Goal: Information Seeking & Learning: Learn about a topic

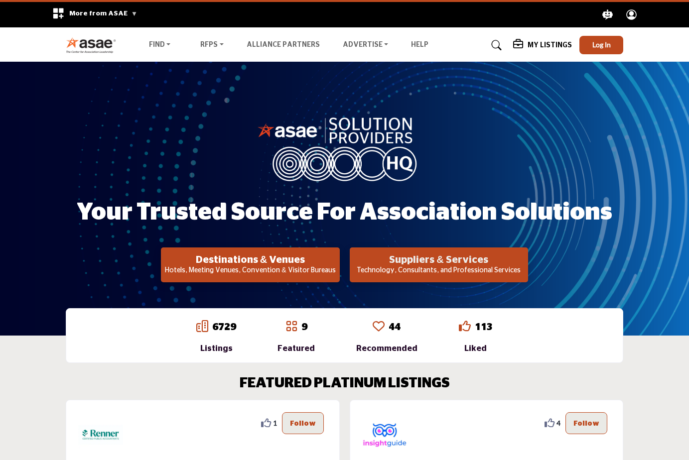
click at [336, 264] on h2 "Suppliers & Services" at bounding box center [250, 260] width 172 height 12
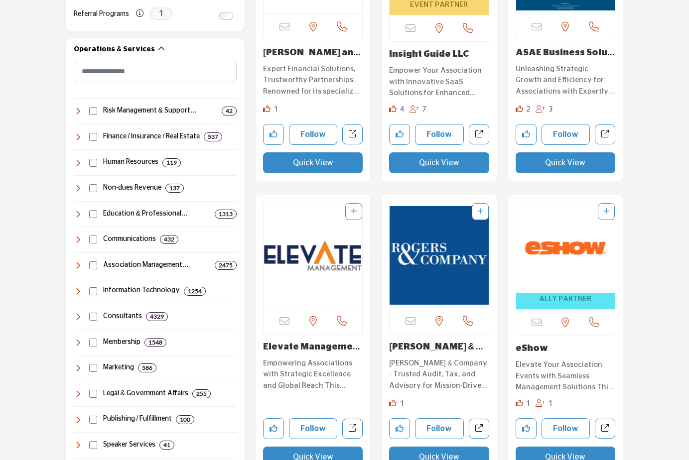
scroll to position [448, 0]
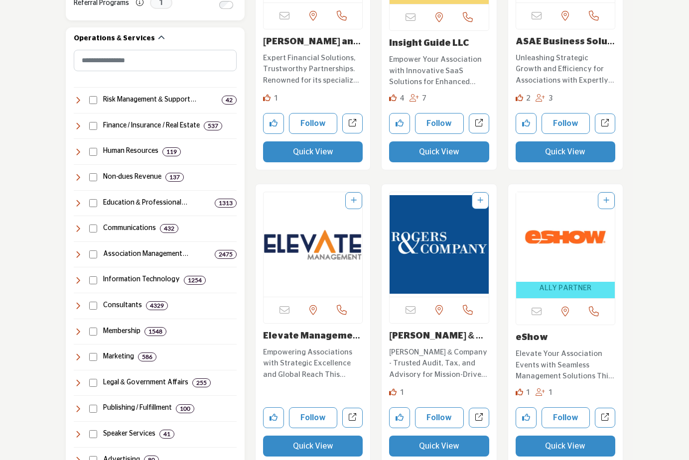
click at [551, 354] on p "Elevate Your Association Events with Seamless Management Solutions This company…" at bounding box center [566, 366] width 100 height 34
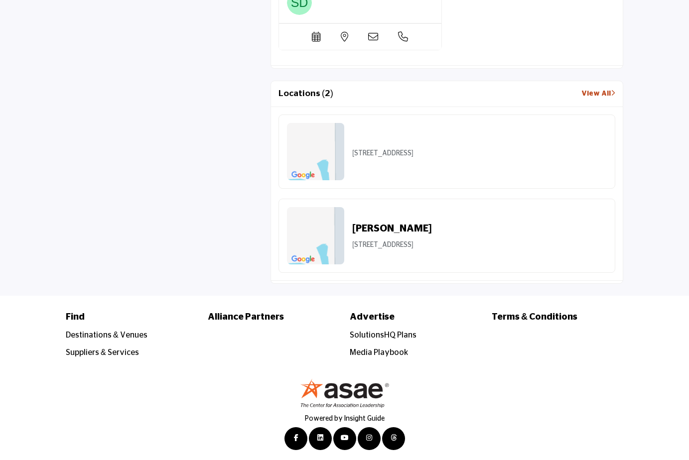
scroll to position [1012, 0]
